Goal: Communication & Community: Share content

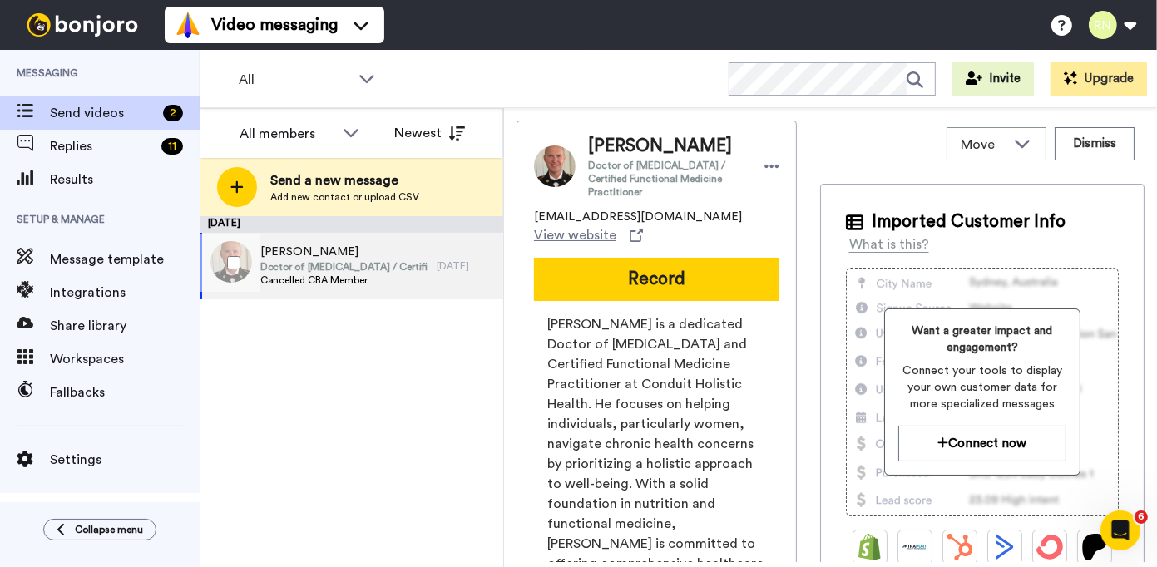
click at [341, 244] on span "[PERSON_NAME]" at bounding box center [344, 252] width 168 height 17
click at [621, 258] on button "Record" at bounding box center [656, 279] width 245 height 43
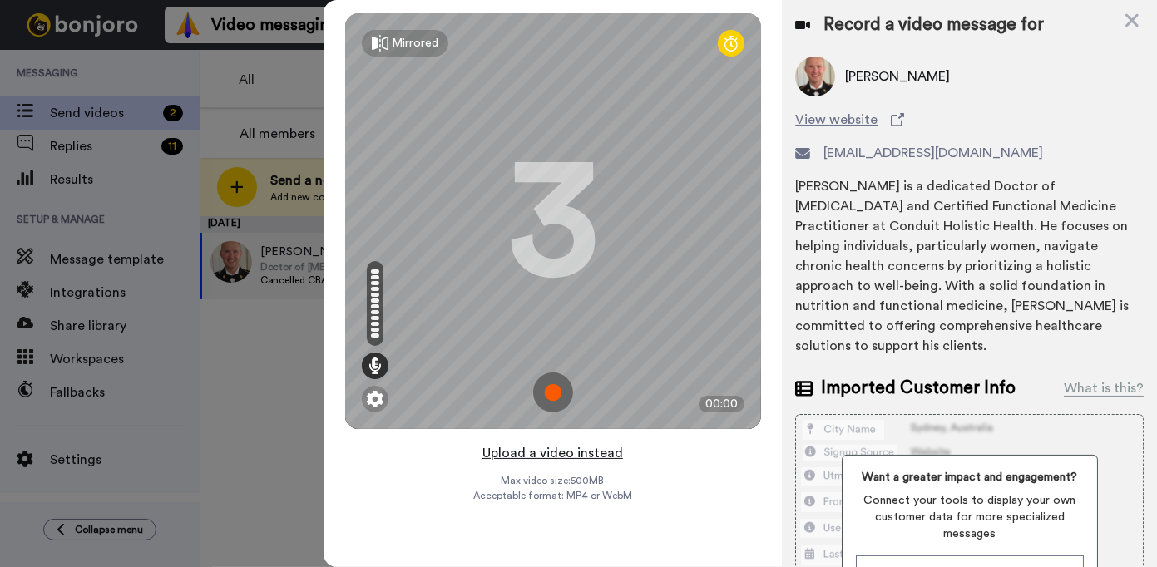
click at [549, 450] on button "Upload a video instead" at bounding box center [553, 454] width 151 height 22
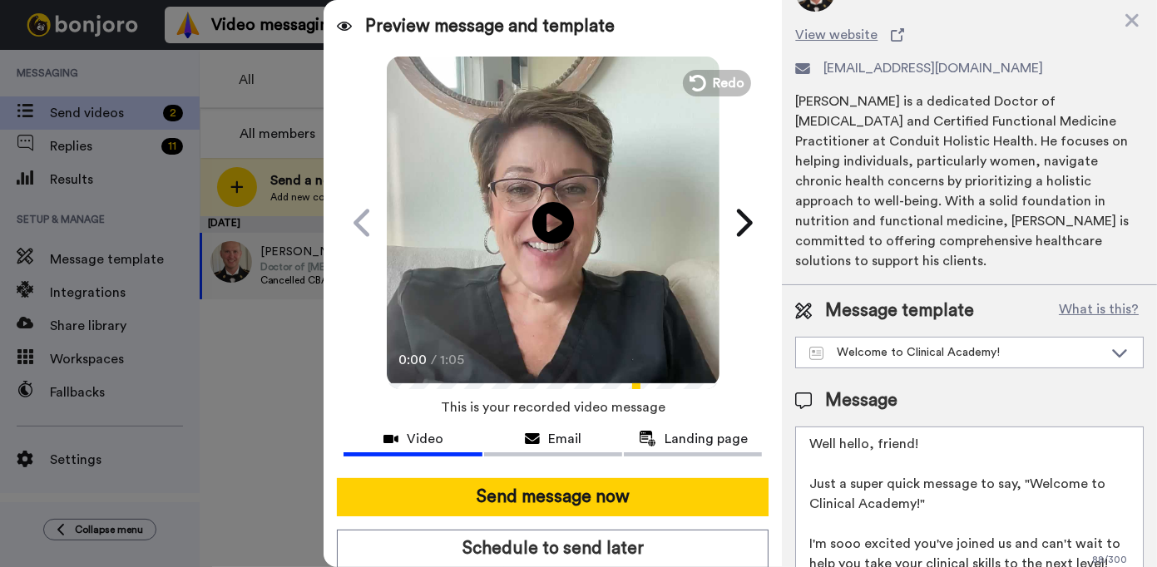
scroll to position [87, 0]
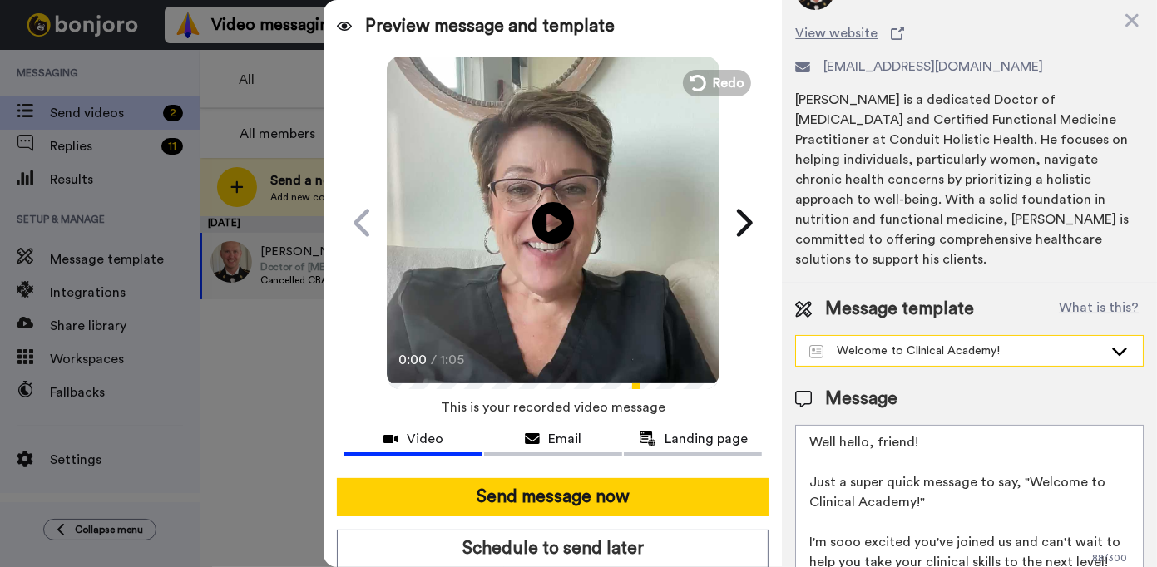
click at [998, 343] on div "Welcome to Clinical Academy!" at bounding box center [956, 351] width 294 height 17
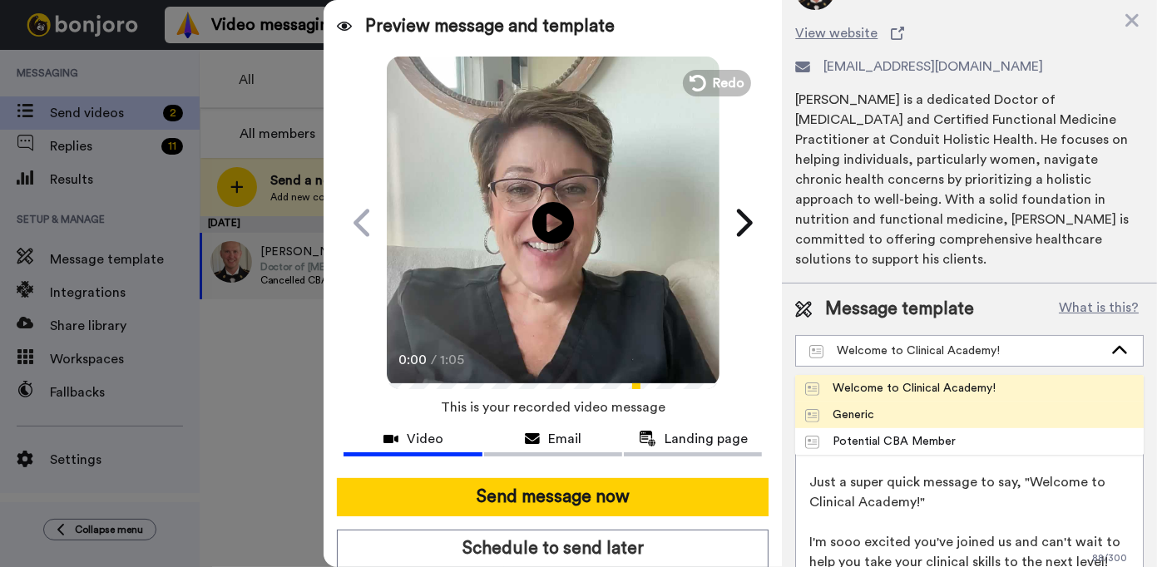
click at [877, 407] on span "Generic" at bounding box center [839, 415] width 89 height 17
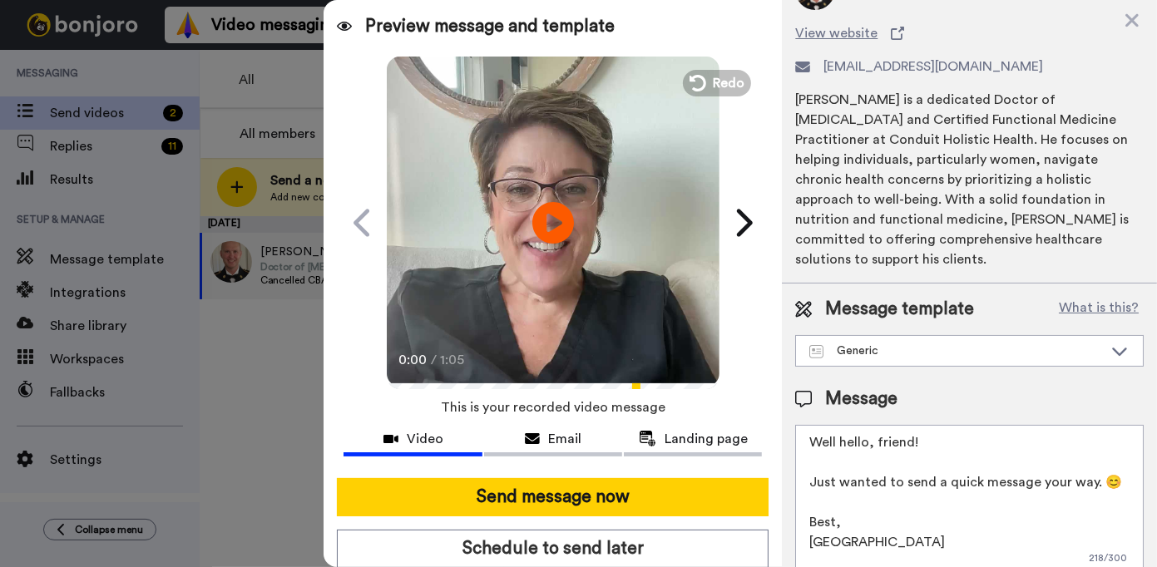
scroll to position [4, 0]
drag, startPoint x: 922, startPoint y: 418, endPoint x: 785, endPoint y: 419, distance: 136.4
click at [785, 419] on div "Message template What is this? Generic Welcome to Clinical Academy! Generic Pot…" at bounding box center [969, 436] width 375 height 304
drag, startPoint x: 852, startPoint y: 517, endPoint x: 804, endPoint y: 520, distance: 47.5
click at [804, 520] on textarea "Hey [PERSON_NAME], Just wanted to send a quick message your way. 😊 Best, [GEOGR…" at bounding box center [969, 500] width 349 height 150
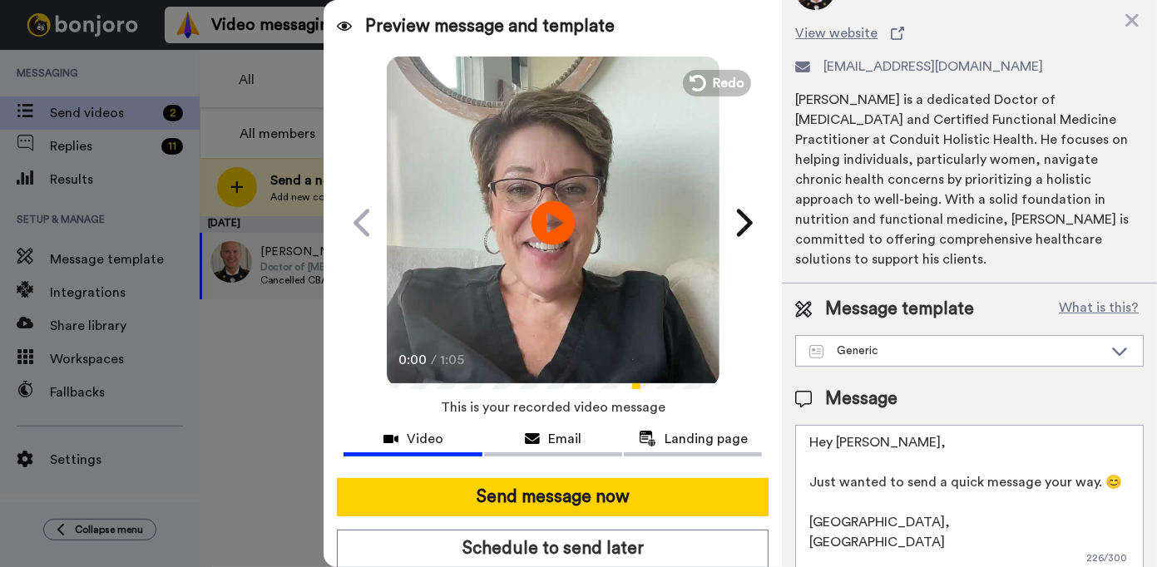
click at [548, 216] on icon "Play/Pause" at bounding box center [554, 222] width 44 height 79
click at [532, 224] on icon at bounding box center [554, 223] width 44 height 44
drag, startPoint x: 862, startPoint y: 518, endPoint x: 821, endPoint y: 522, distance: 40.9
click at [821, 522] on textarea "Hey [PERSON_NAME], Just wanted to send a quick message your way. 😊 [GEOGRAPHIC_…" at bounding box center [969, 500] width 349 height 150
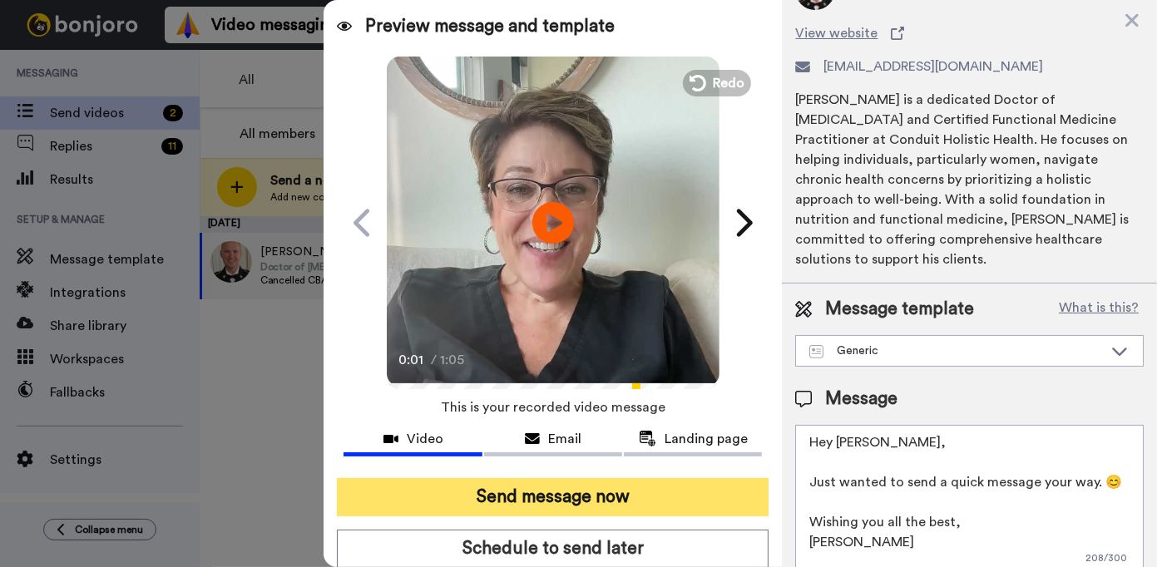
type textarea "Hey [PERSON_NAME], Just wanted to send a quick message your way. 😊 Wishing you …"
click at [609, 502] on button "Send message now" at bounding box center [553, 497] width 432 height 38
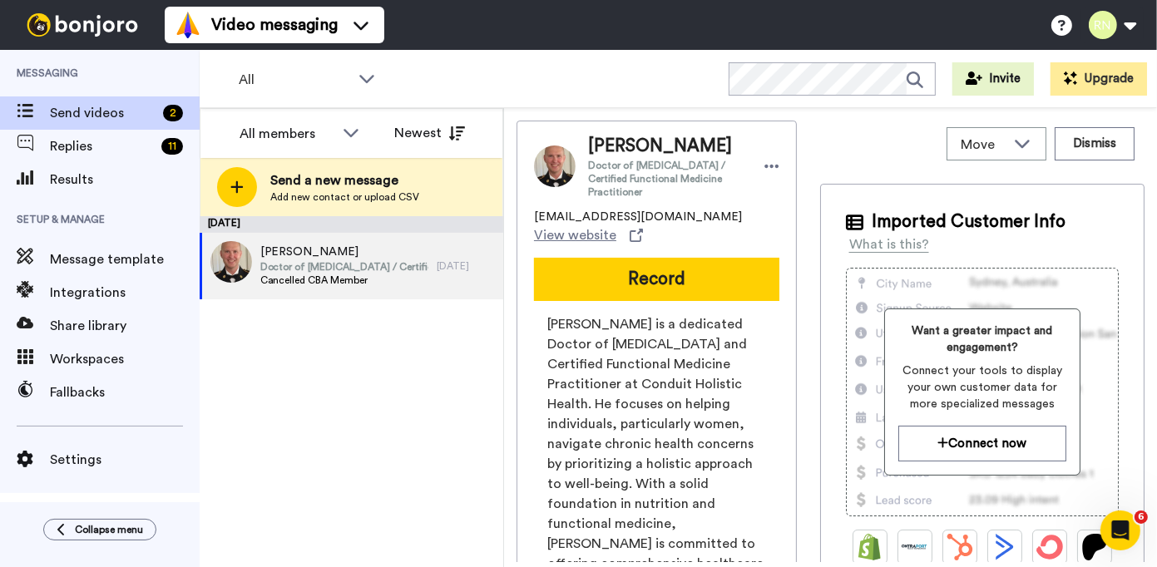
scroll to position [0, 0]
